Goal: Check status: Check status

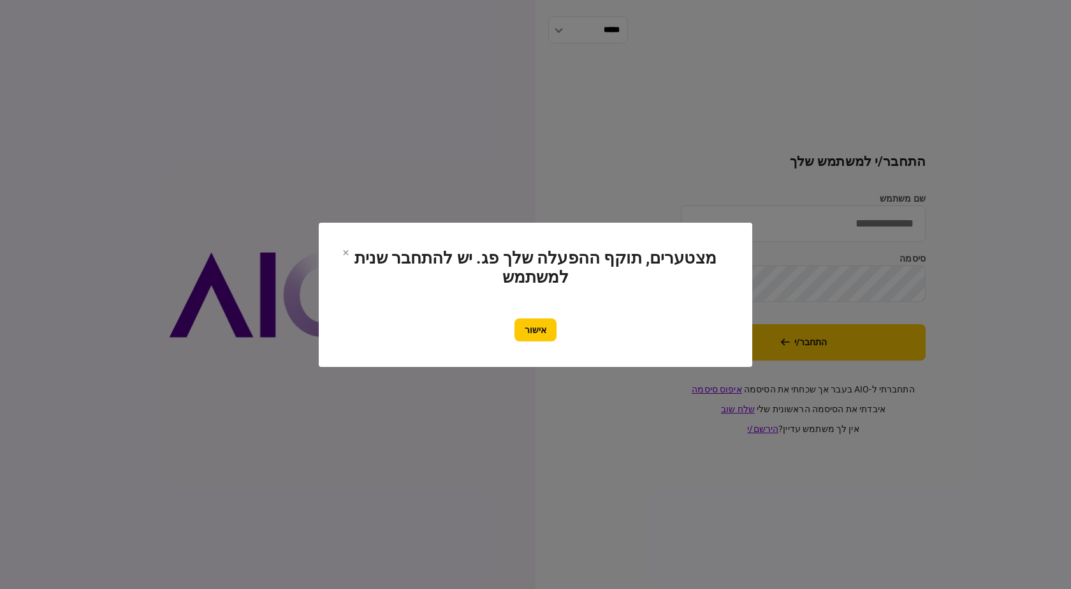
click at [510, 320] on div "אישור" at bounding box center [535, 329] width 383 height 23
click at [534, 323] on button "אישור" at bounding box center [536, 329] width 42 height 23
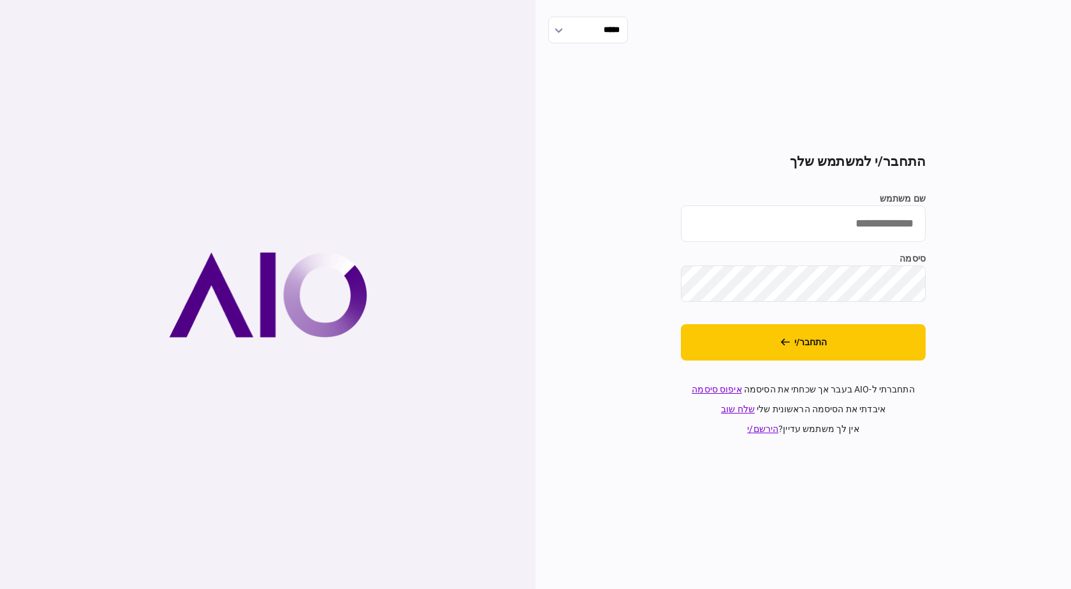
click at [848, 225] on input "שם משתמש" at bounding box center [803, 223] width 245 height 36
type input "**********"
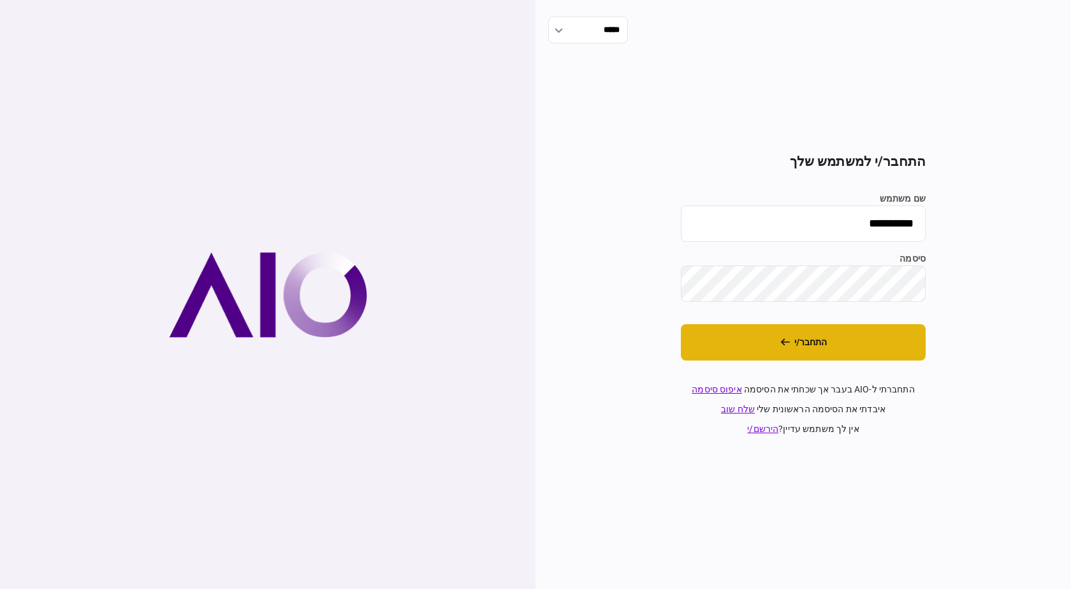
click at [825, 349] on button "התחבר/י" at bounding box center [803, 342] width 245 height 36
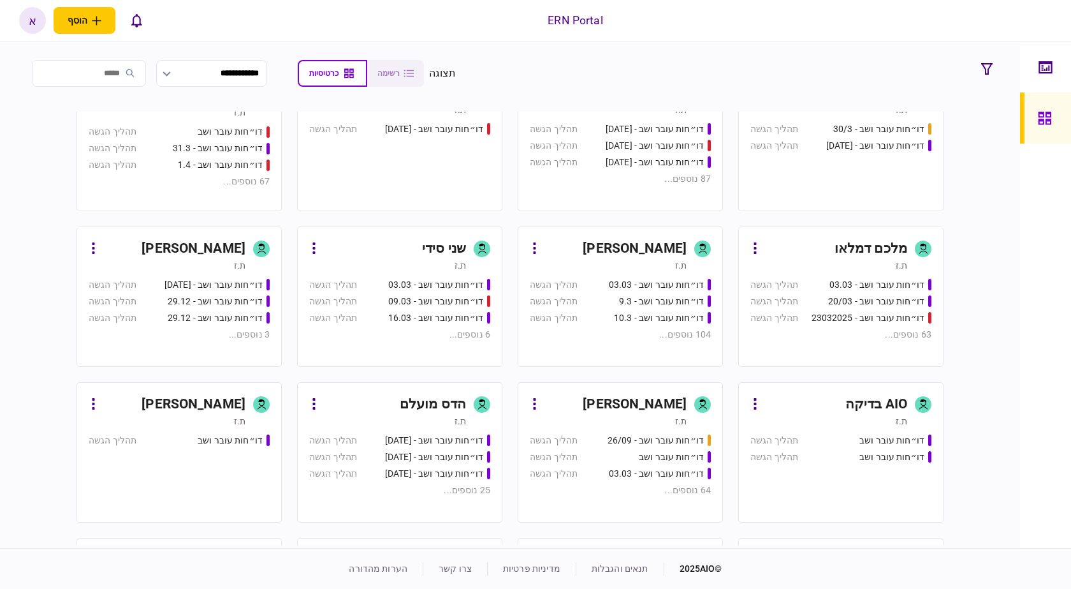
scroll to position [510, 0]
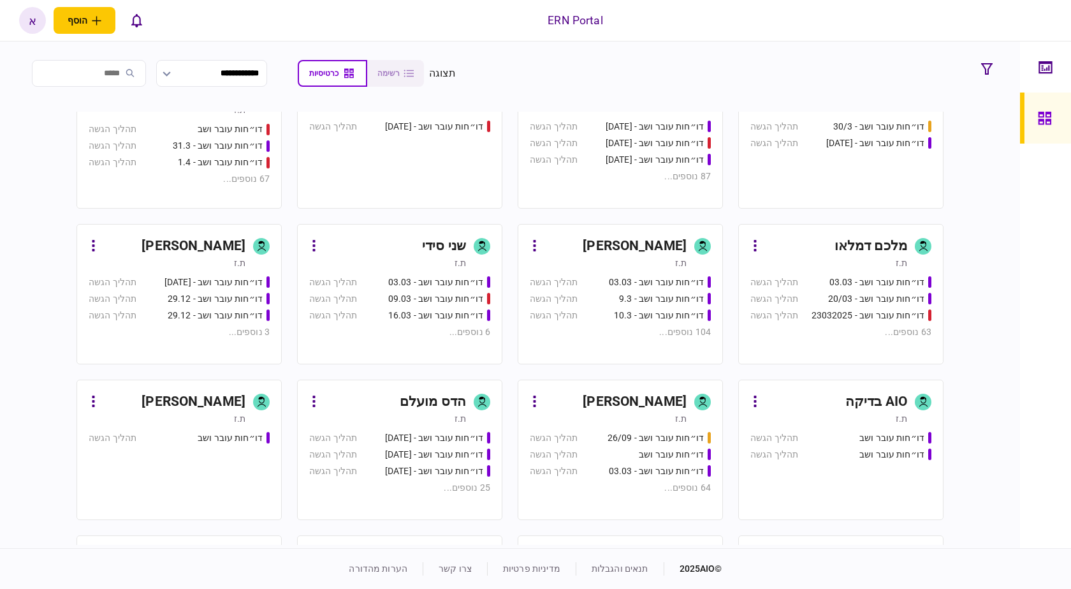
click at [610, 300] on div "דו״חות עובר ושב - 9.3" at bounding box center [651, 298] width 121 height 13
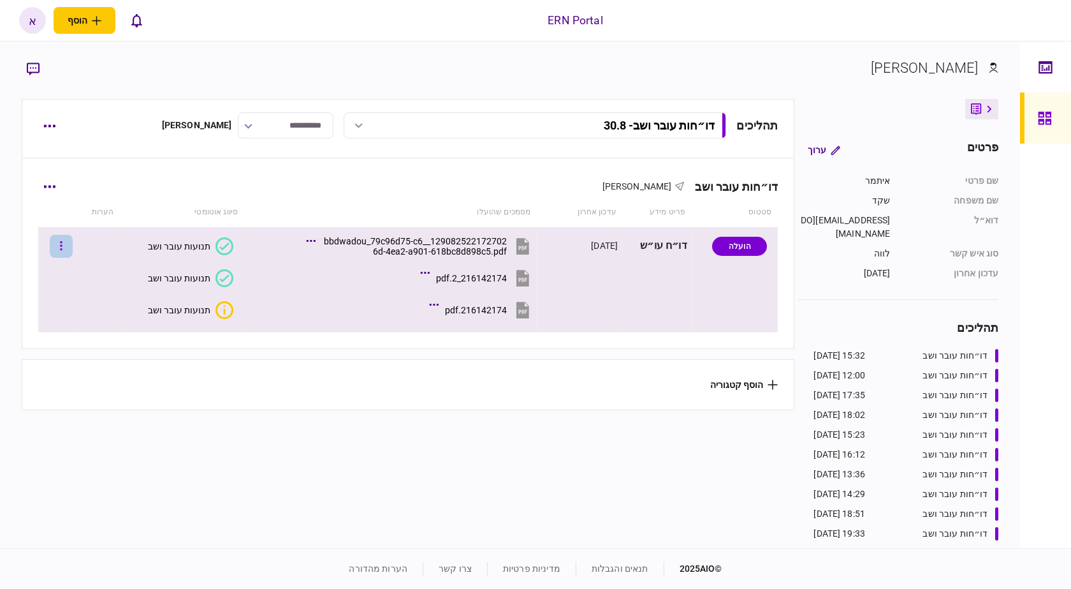
click at [67, 246] on button "button" at bounding box center [61, 246] width 23 height 23
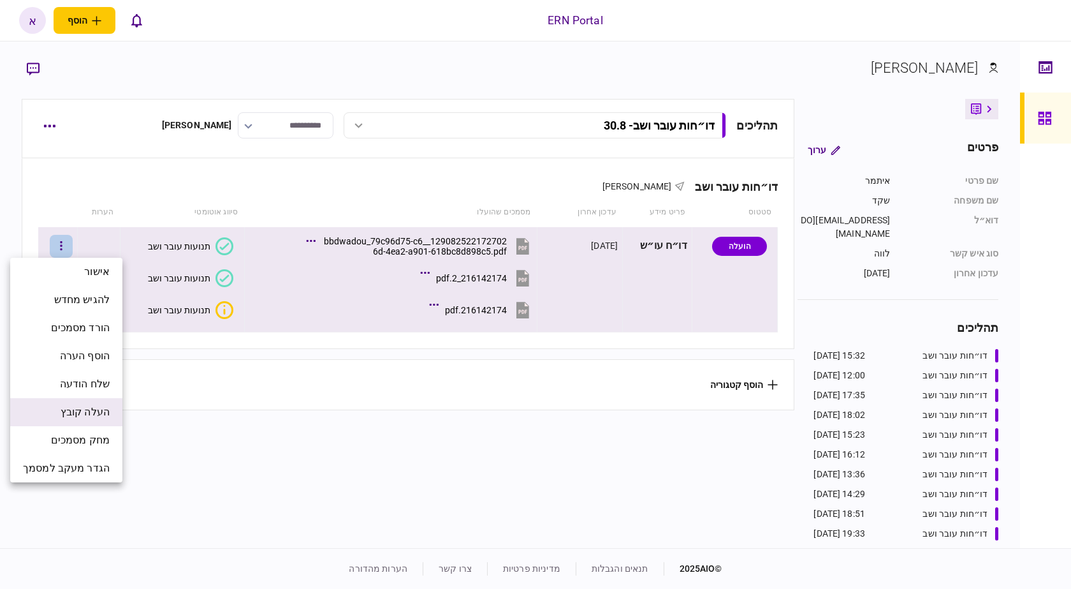
click at [84, 405] on span "העלה קובץ" at bounding box center [85, 411] width 49 height 15
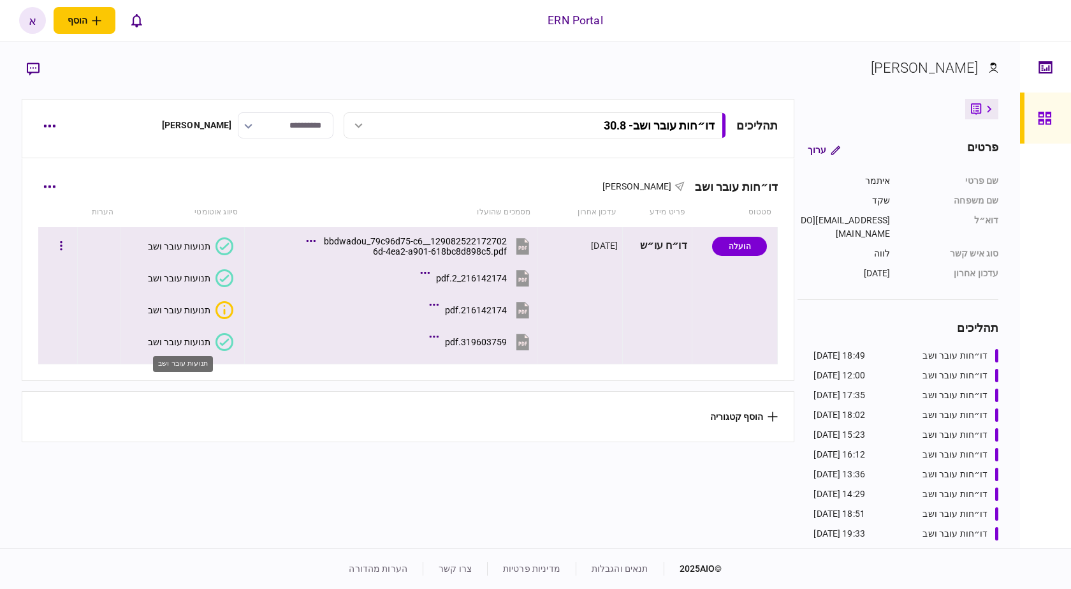
click at [205, 337] on div "תנועות עובר ושב" at bounding box center [179, 342] width 62 height 10
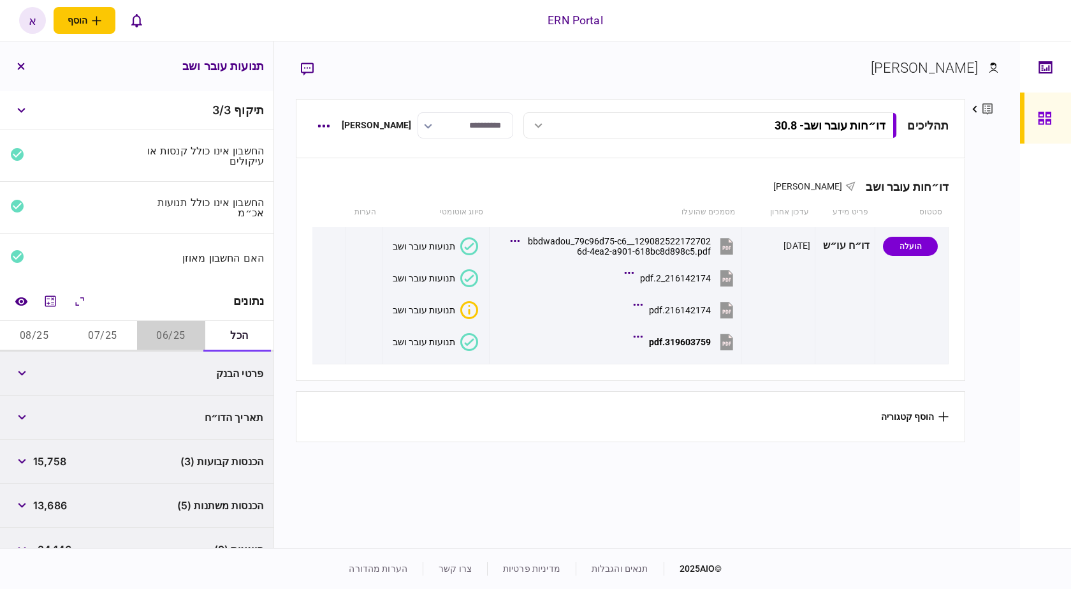
click at [177, 334] on button "06/25" at bounding box center [171, 336] width 68 height 31
click at [48, 378] on span "5,053" at bounding box center [48, 372] width 30 height 15
copy span "5,053"
click at [48, 378] on span "5,053" at bounding box center [48, 372] width 30 height 15
click at [62, 417] on span "9,000" at bounding box center [48, 416] width 31 height 15
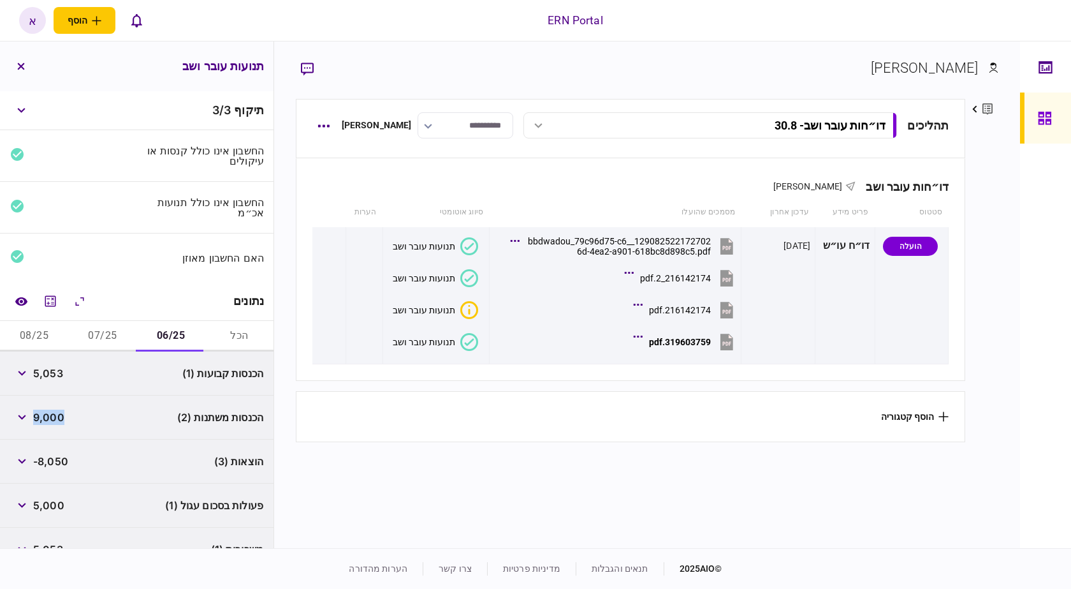
click at [62, 417] on span "9,000" at bounding box center [48, 416] width 31 height 15
copy span "9,000"
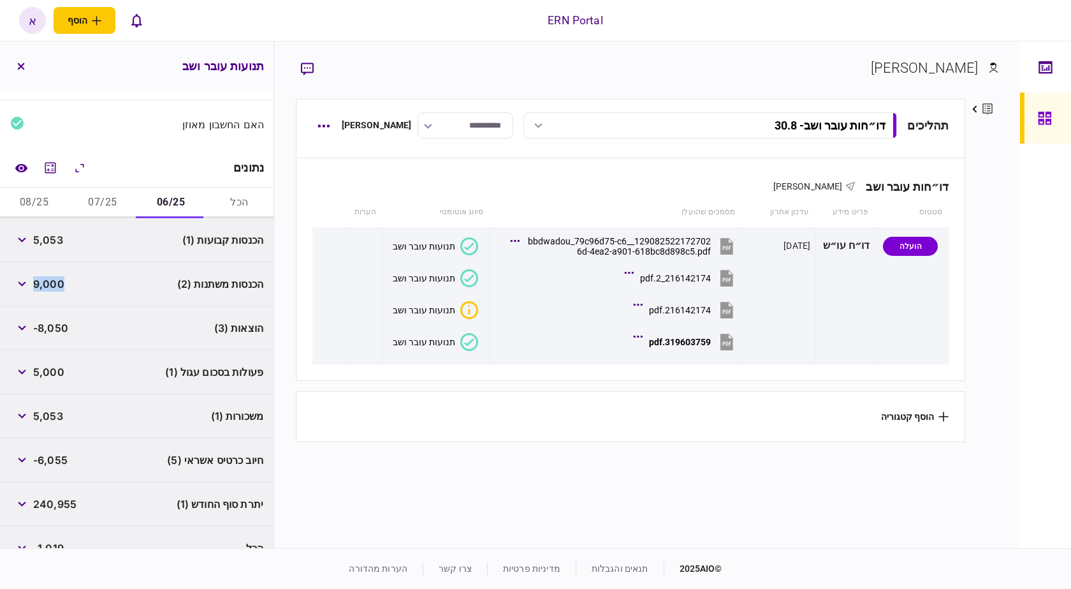
scroll to position [156, 0]
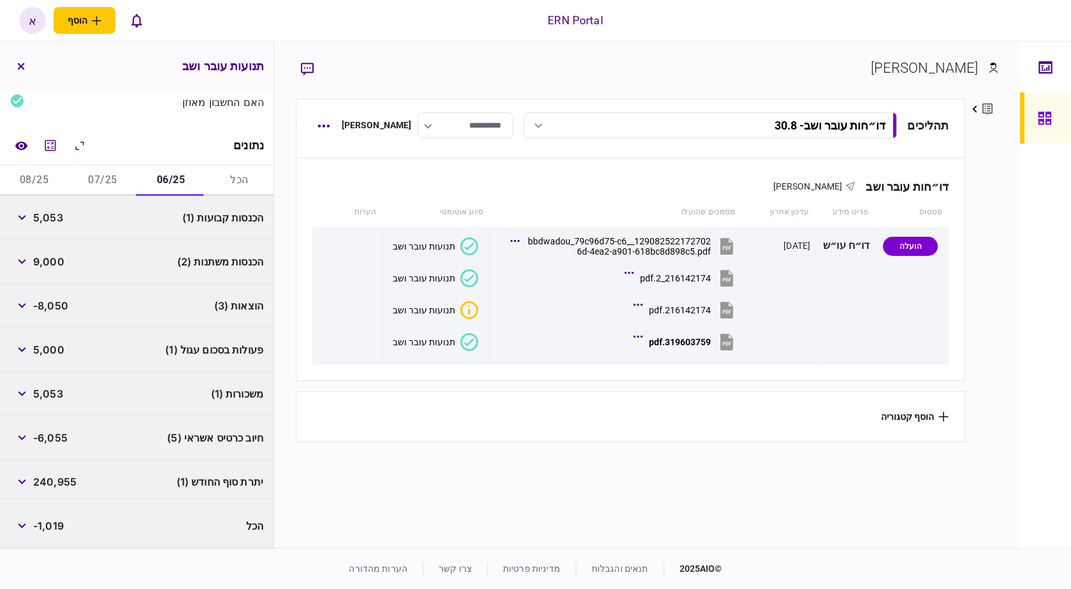
click at [61, 307] on span "-8,050" at bounding box center [50, 305] width 35 height 15
copy span "8,050"
click at [61, 307] on span "-8,050" at bounding box center [50, 305] width 35 height 15
click at [70, 488] on span "240,955" at bounding box center [54, 481] width 43 height 15
click at [70, 485] on span "240,955" at bounding box center [54, 481] width 43 height 15
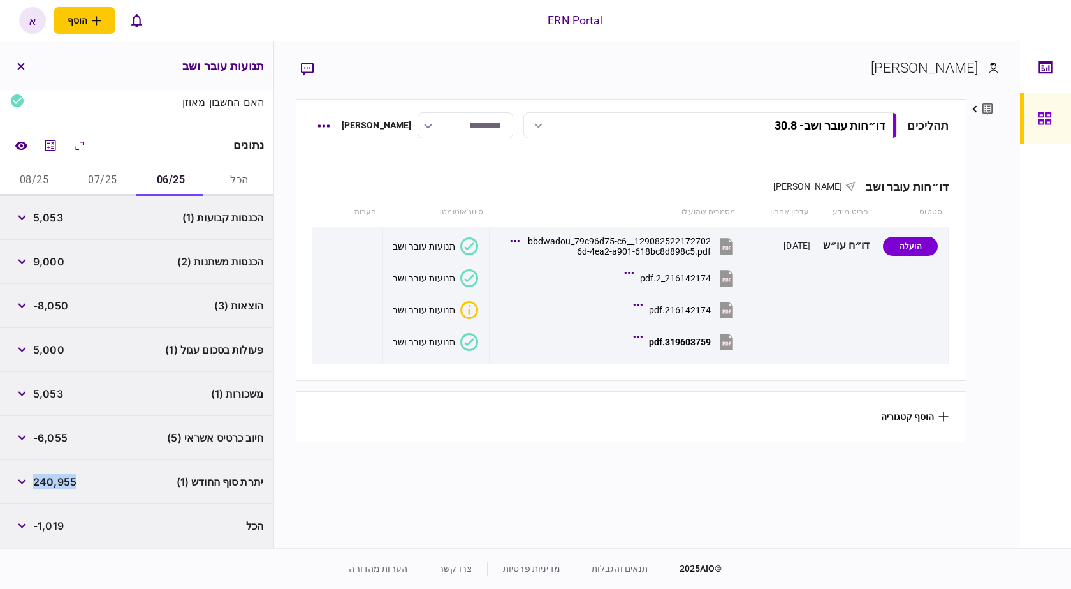
click at [70, 485] on span "240,955" at bounding box center [54, 481] width 43 height 15
copy span "240,955"
click at [21, 482] on icon "button" at bounding box center [22, 481] width 8 height 5
click at [98, 182] on button "07/25" at bounding box center [102, 180] width 68 height 31
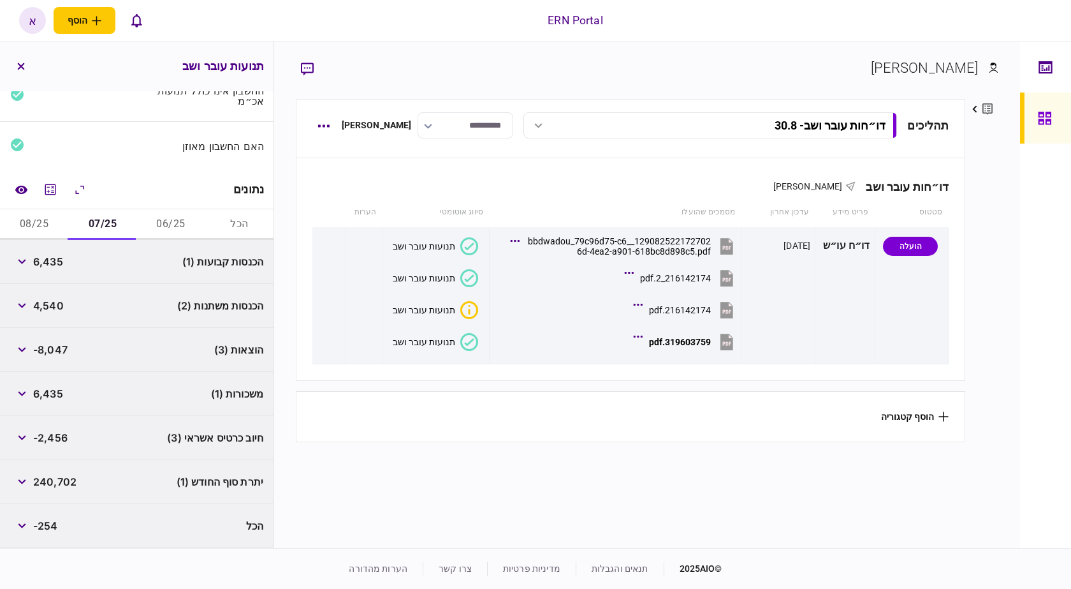
scroll to position [112, 0]
click at [47, 258] on span "6,435" at bounding box center [48, 261] width 30 height 15
copy span "6,435"
click at [58, 307] on span "4,540" at bounding box center [48, 305] width 31 height 15
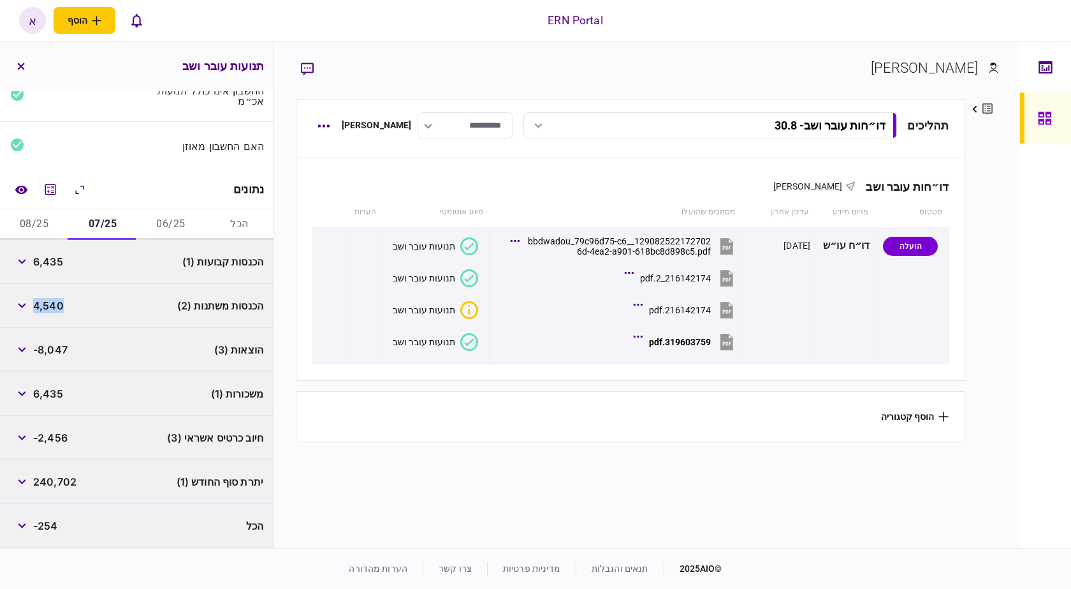
copy span "4,540"
click at [58, 307] on span "4,540" at bounding box center [48, 305] width 31 height 15
click at [54, 349] on span "-8,047" at bounding box center [50, 349] width 34 height 15
copy span "8,047"
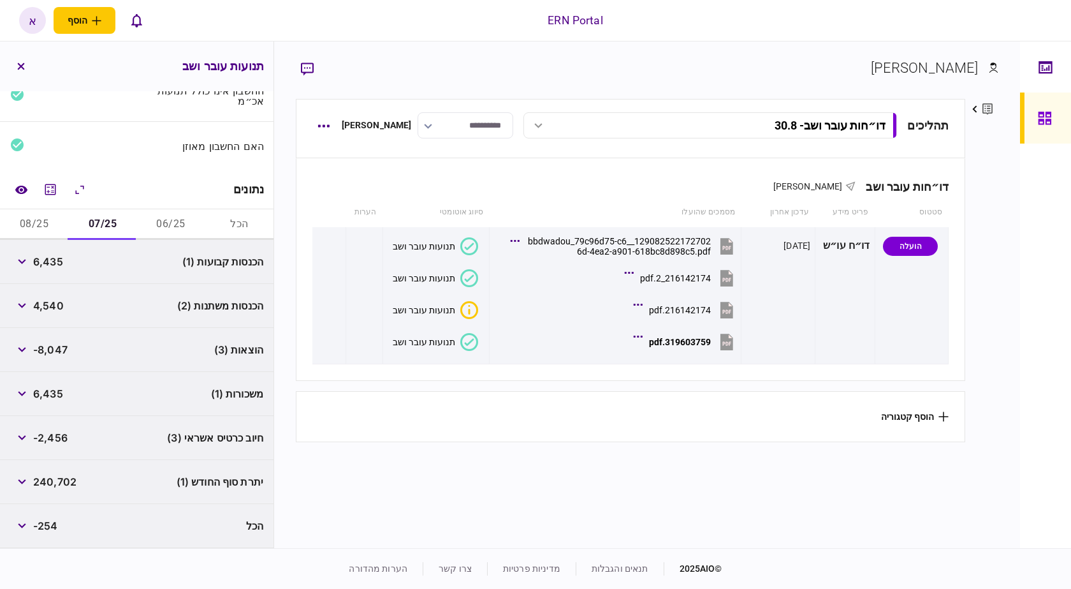
click at [56, 481] on span "240,702" at bounding box center [54, 481] width 43 height 15
copy span "240,702"
click at [52, 221] on button "08/25" at bounding box center [34, 224] width 68 height 31
click at [56, 261] on span "4,269" at bounding box center [47, 261] width 29 height 15
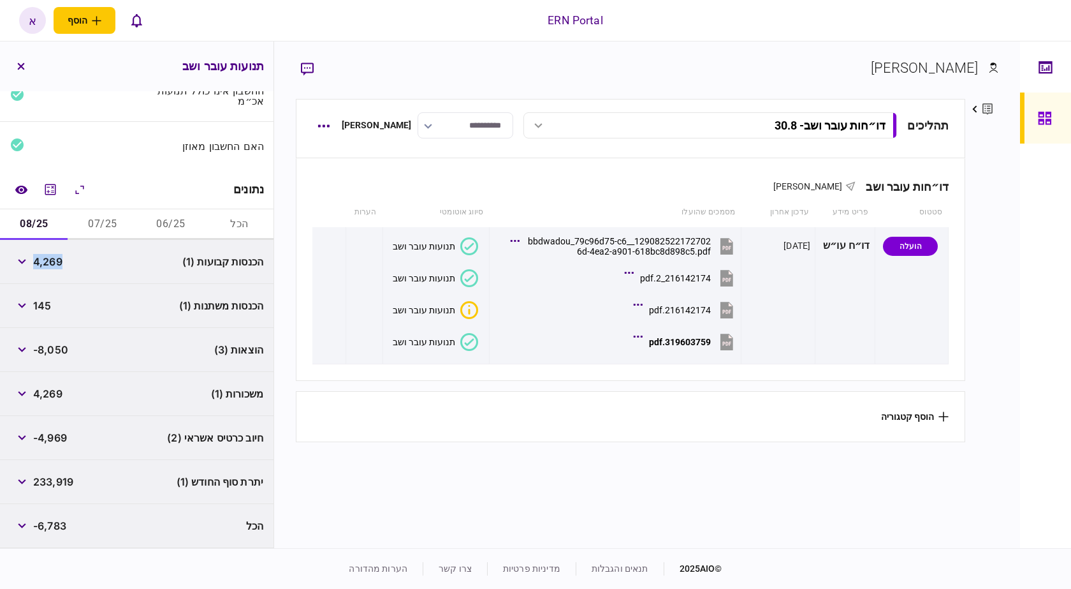
click at [56, 261] on span "4,269" at bounding box center [47, 261] width 29 height 15
copy span "4,269"
click at [55, 353] on span "-8,050" at bounding box center [50, 349] width 35 height 15
copy span "8,050"
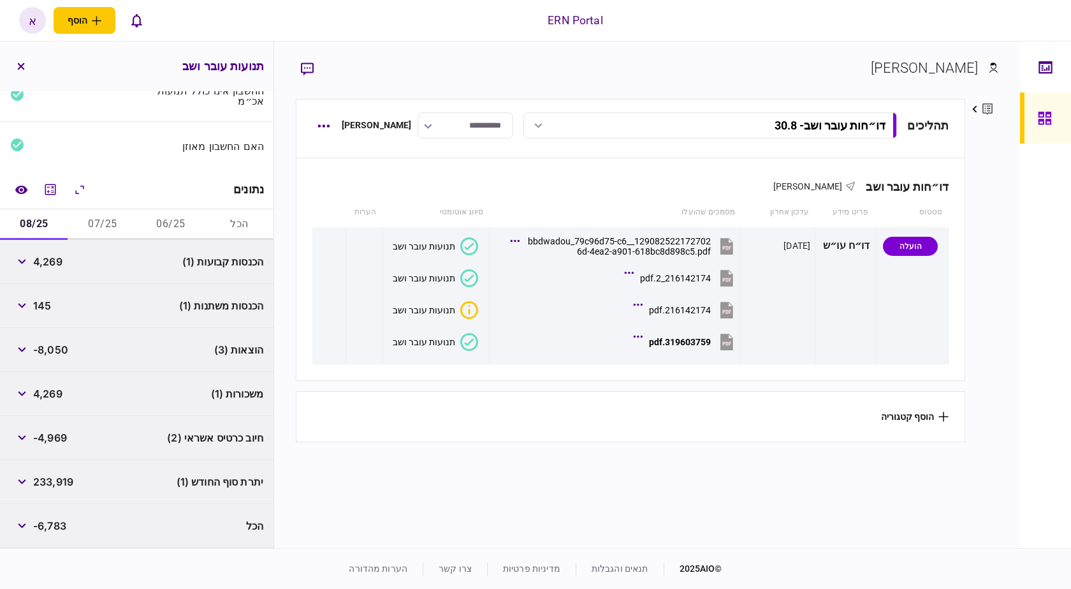
click at [64, 476] on span "233,919" at bounding box center [53, 481] width 40 height 15
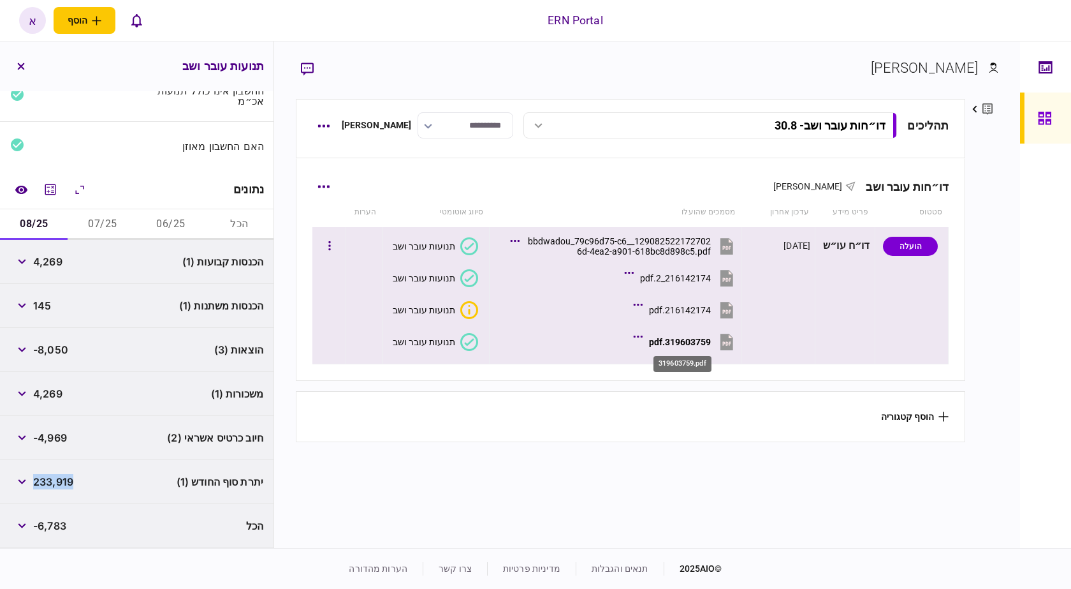
click at [711, 339] on div "319603759.pdf" at bounding box center [680, 342] width 62 height 10
click at [687, 339] on div "319603759.pdf" at bounding box center [680, 342] width 62 height 10
